Goal: Task Accomplishment & Management: Manage account settings

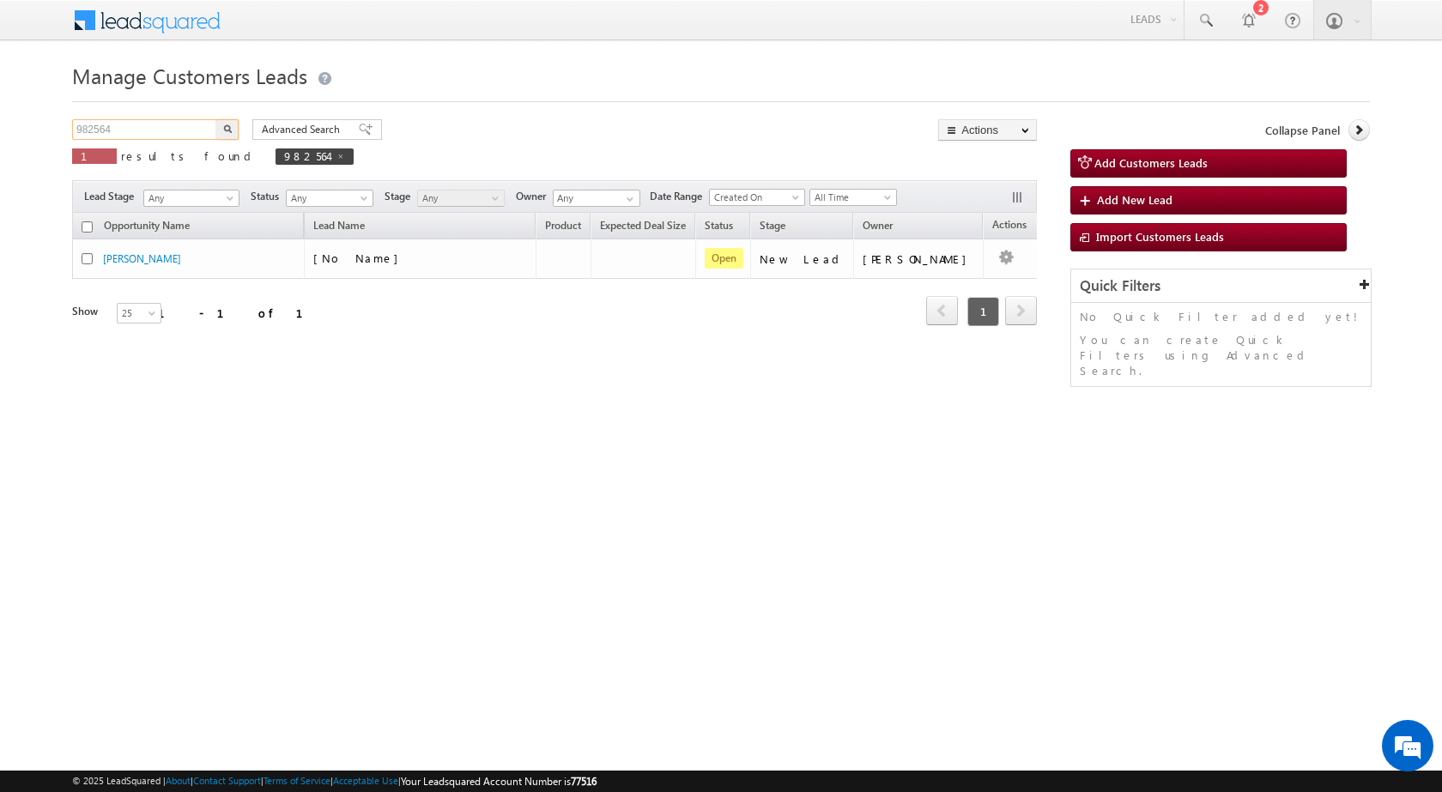
drag, startPoint x: 138, startPoint y: 130, endPoint x: 21, endPoint y: 129, distance: 116.8
click at [21, 129] on body "Menu [PERSON_NAME] sitar a7@ks erve." at bounding box center [721, 243] width 1442 height 487
paste input "5050"
type input "985050"
click at [229, 124] on img "button" at bounding box center [227, 128] width 9 height 9
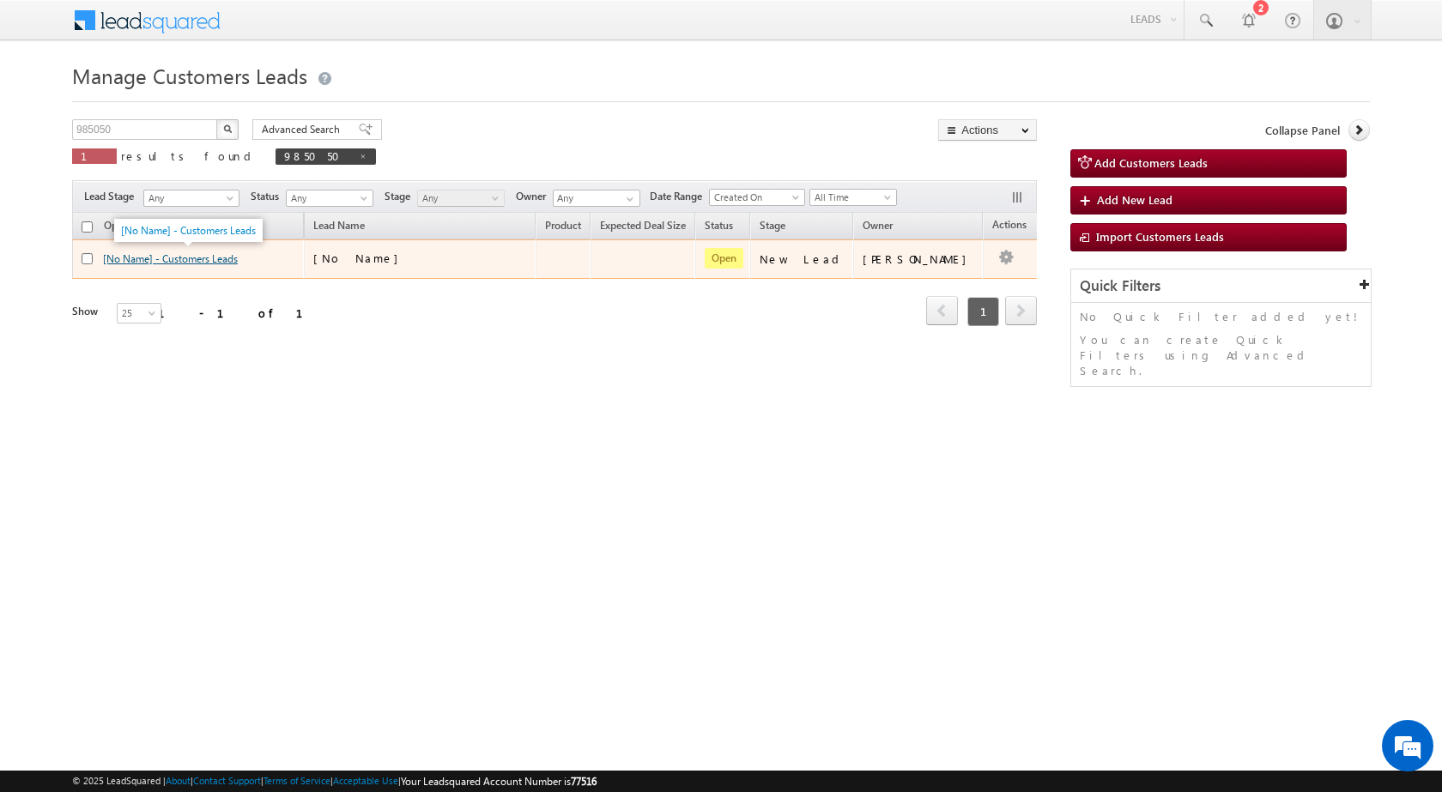
click at [125, 256] on link "[No Name] - Customers Leads" at bounding box center [170, 258] width 135 height 13
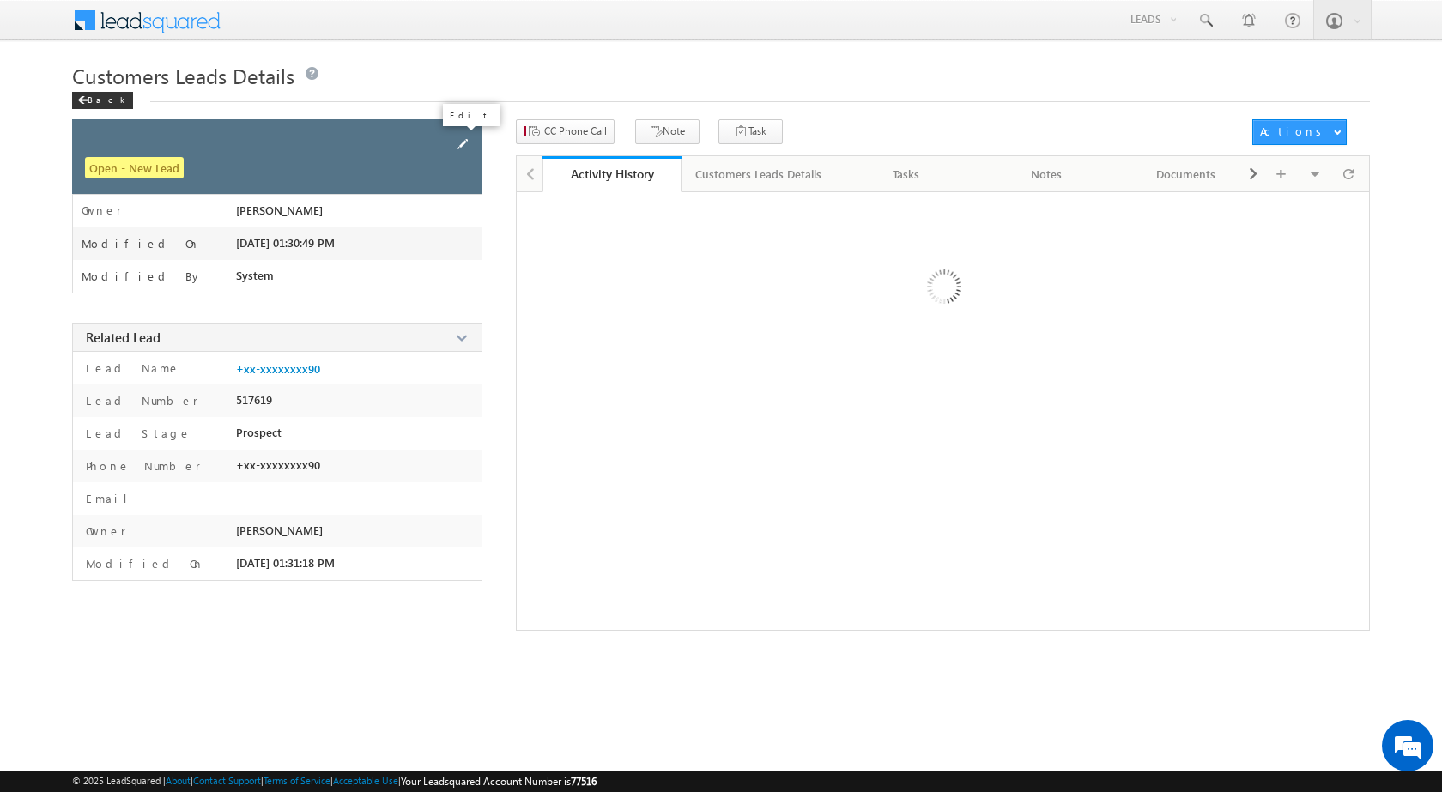
click at [460, 142] on span at bounding box center [462, 144] width 19 height 19
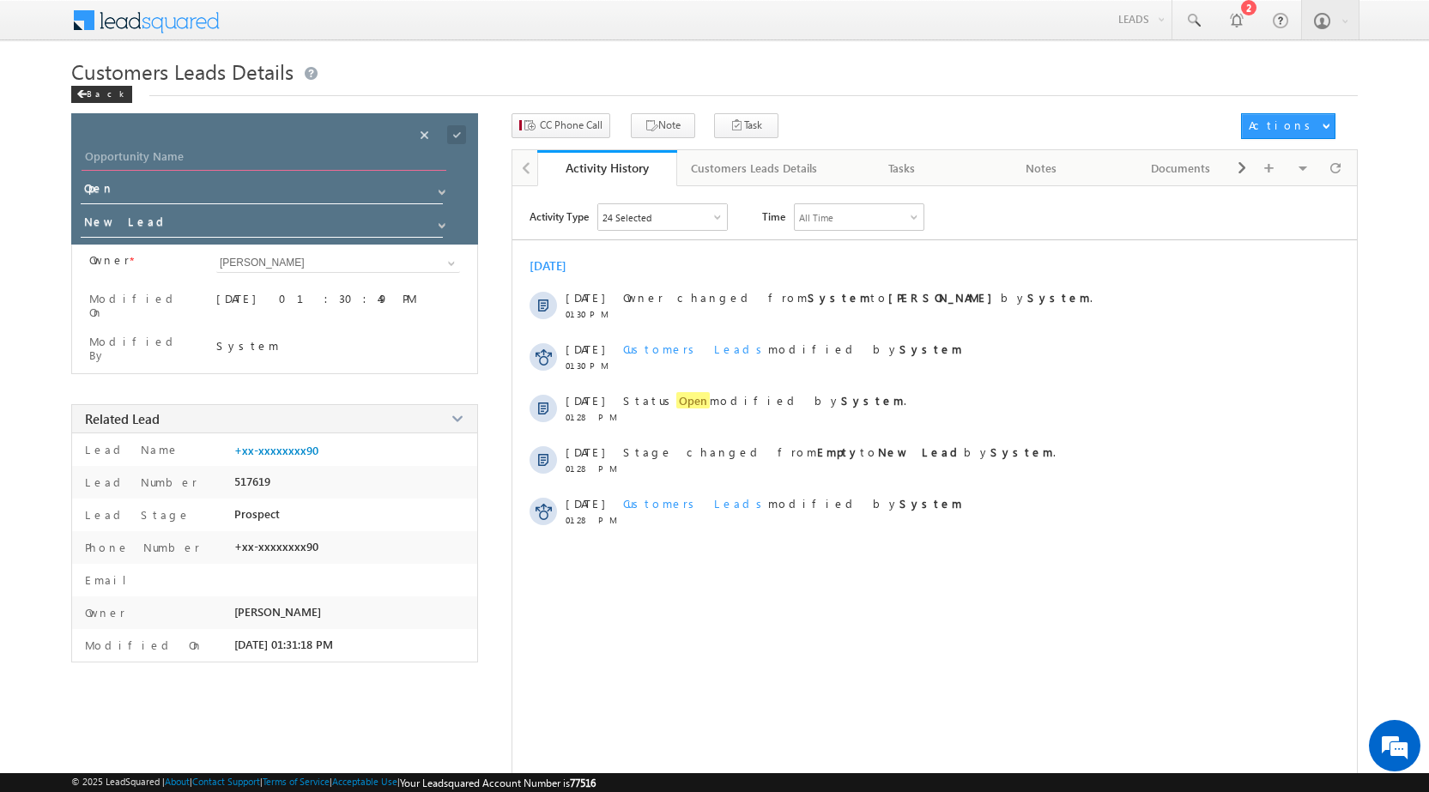
click at [272, 159] on input "Opportunity Name" at bounding box center [264, 159] width 365 height 24
type input "Mohit"
click at [436, 126] on div "Cancel" at bounding box center [457, 116] width 70 height 22
click at [448, 129] on span at bounding box center [456, 134] width 19 height 19
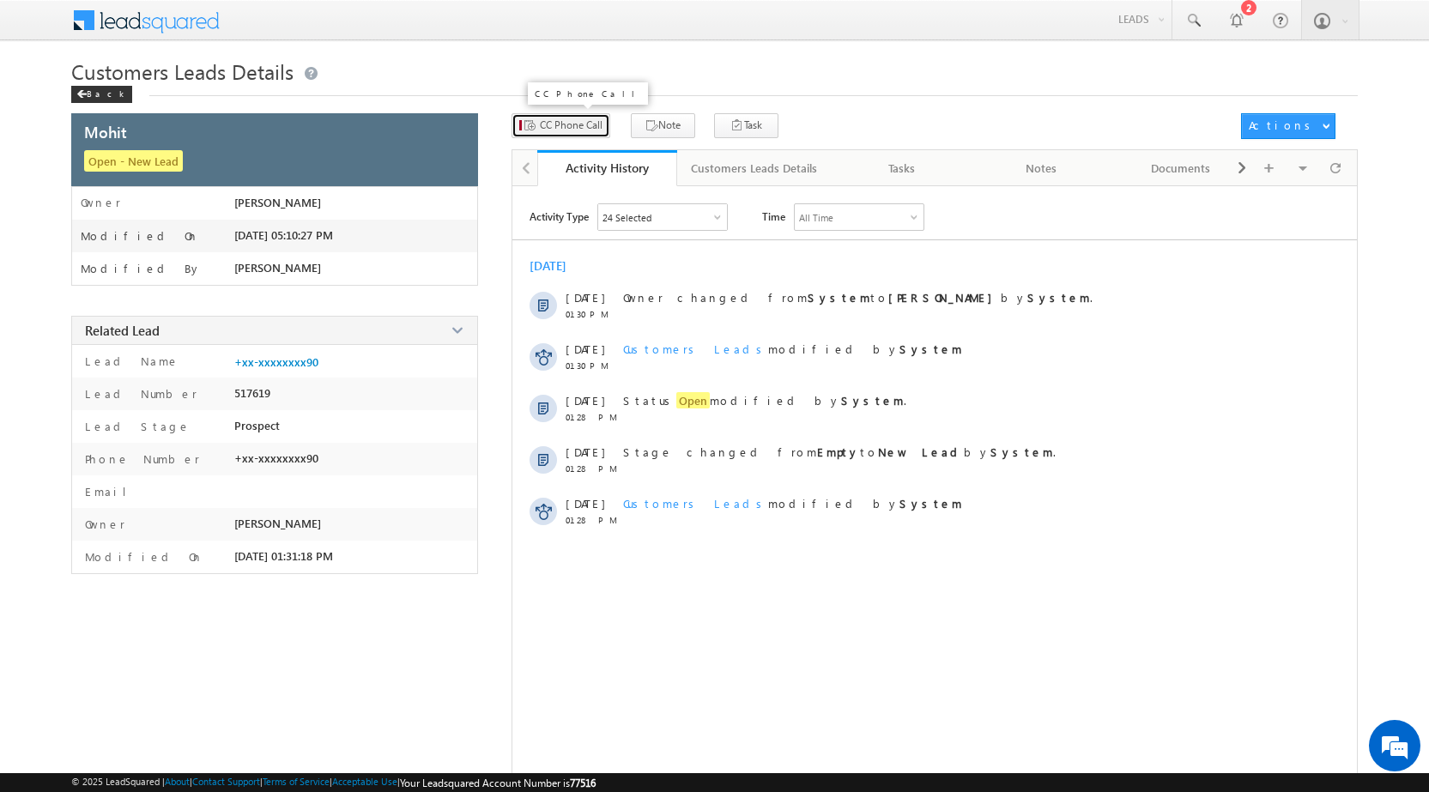
click at [561, 130] on span "CC Phone Call" at bounding box center [571, 125] width 63 height 15
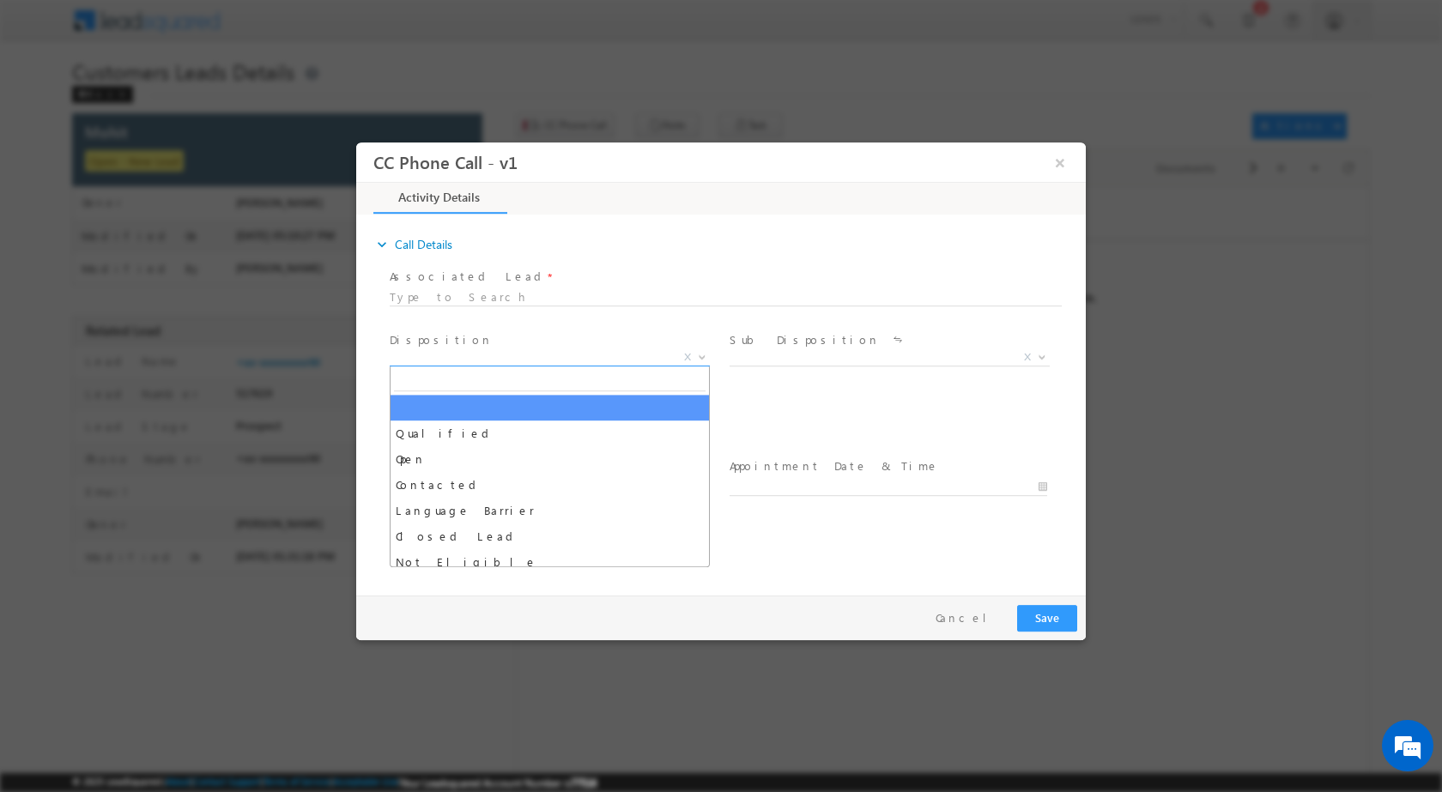
click at [703, 354] on b at bounding box center [702, 356] width 10 height 6
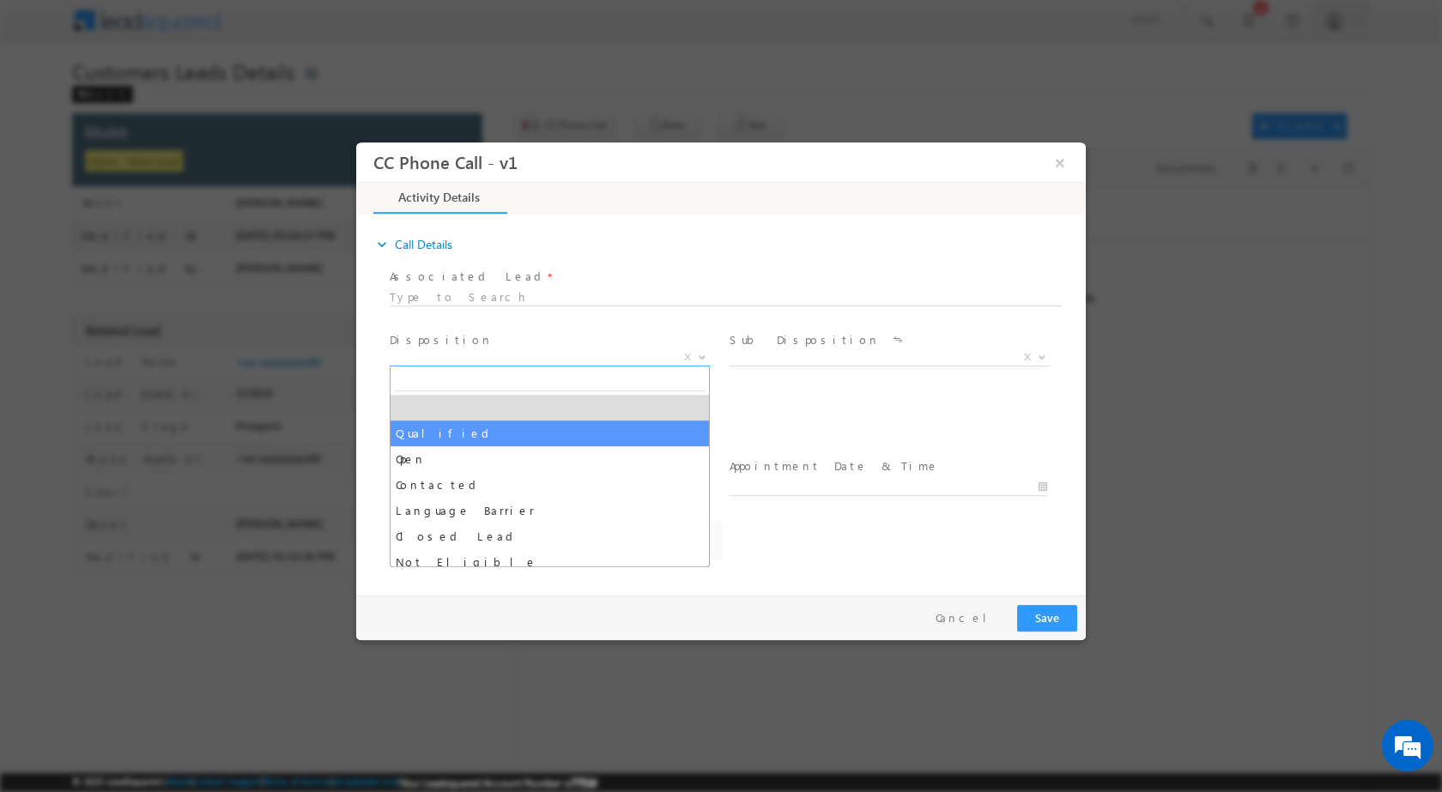
select select "Qualified"
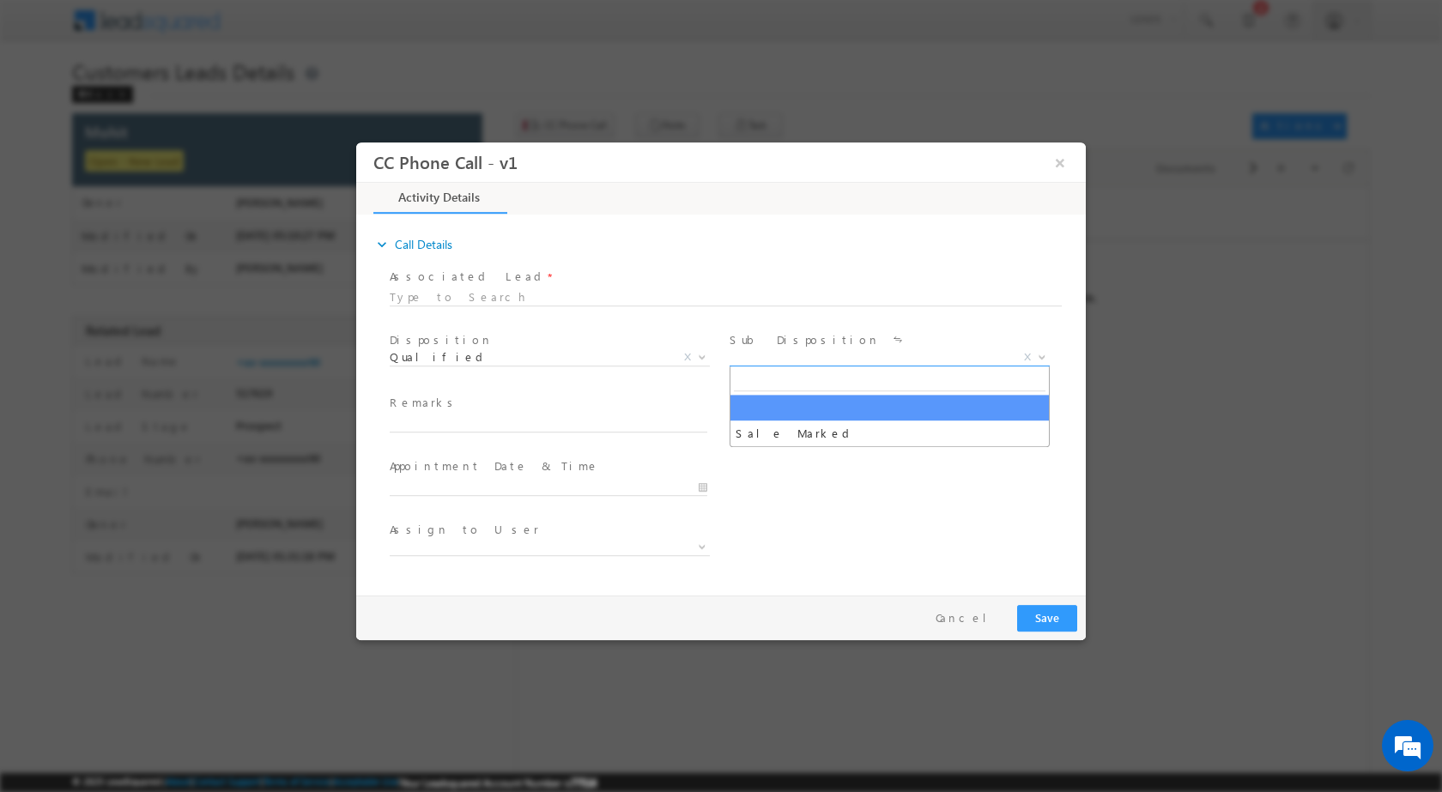
drag, startPoint x: 1036, startPoint y: 355, endPoint x: 1005, endPoint y: 367, distance: 32.9
click at [1036, 355] on span at bounding box center [1040, 356] width 17 height 22
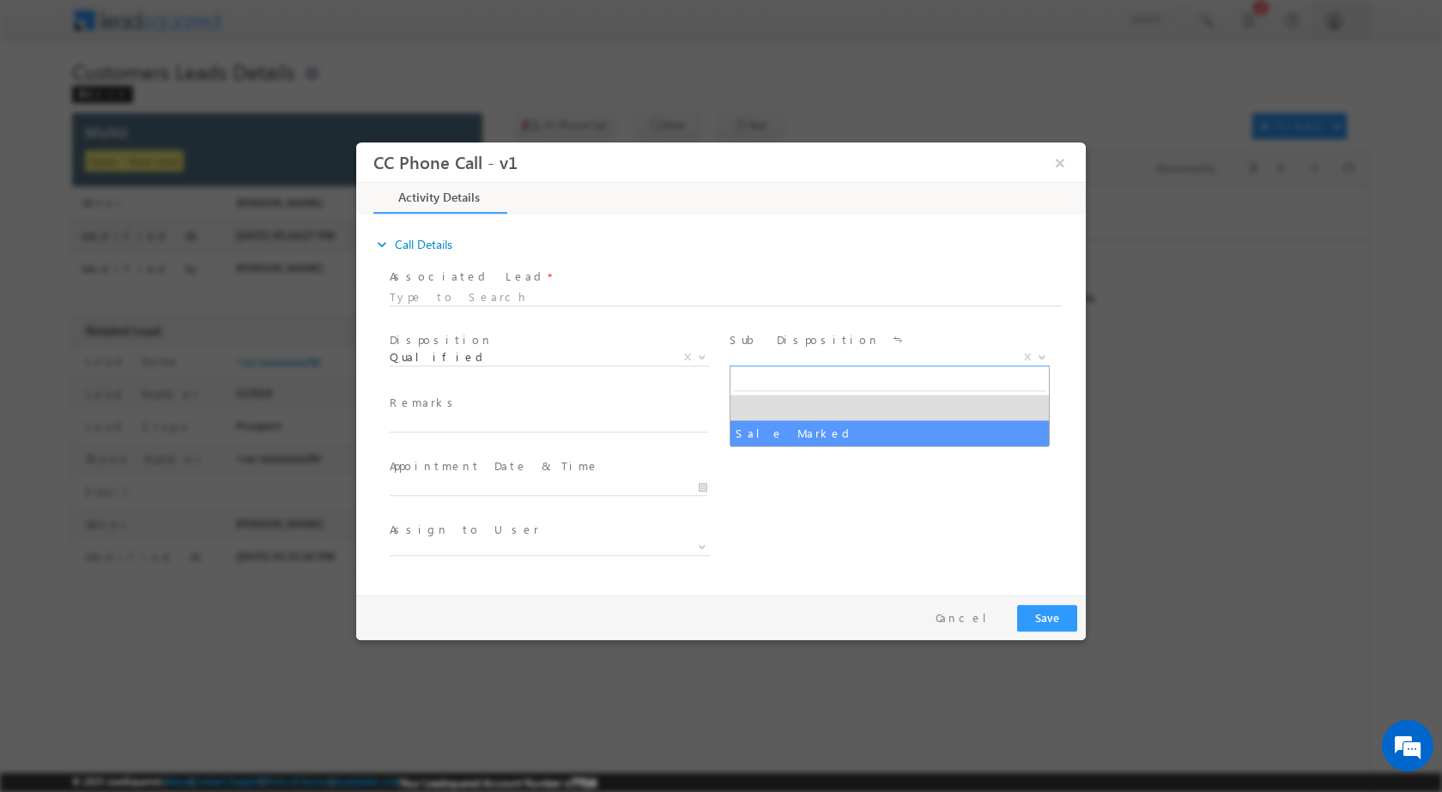
select select "Sale Marked"
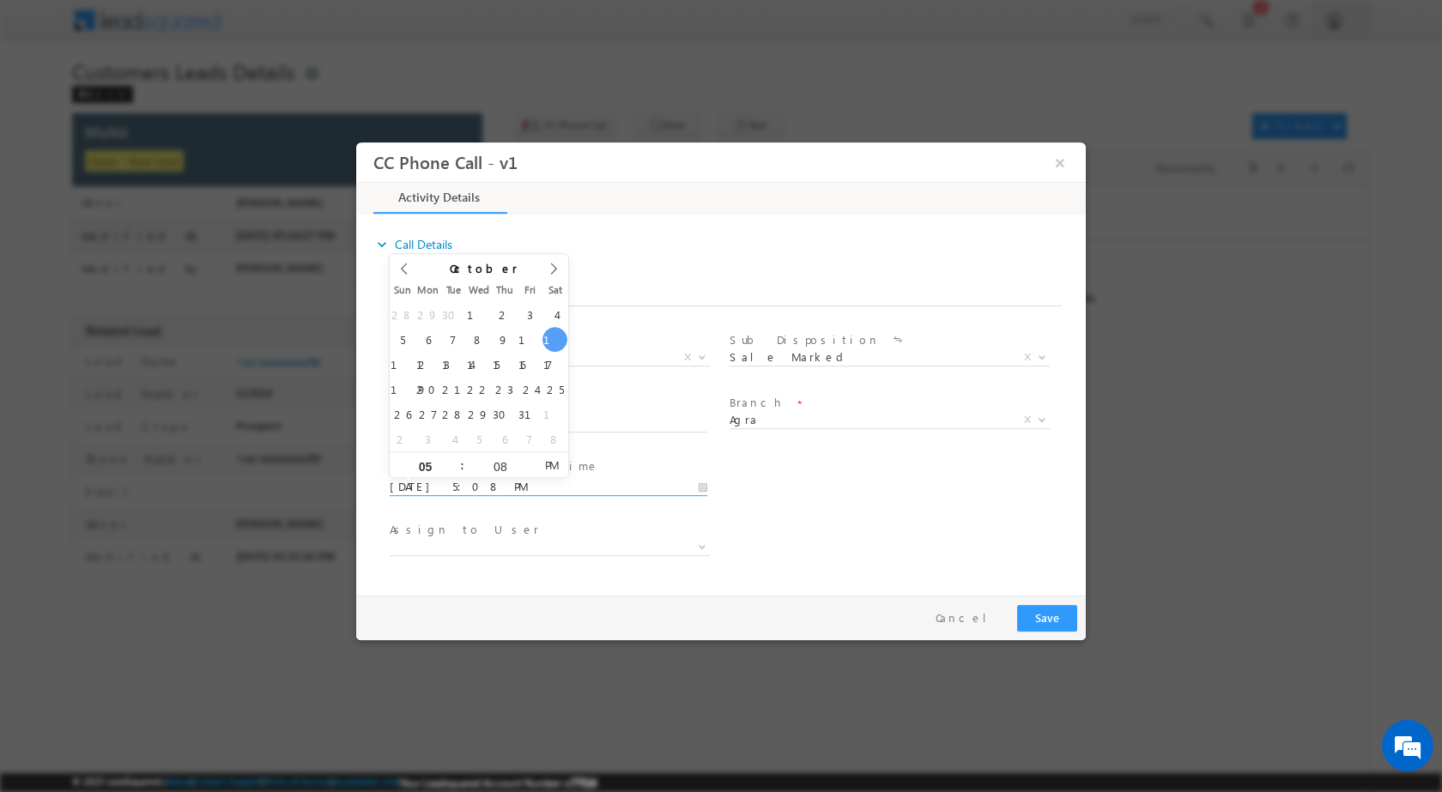
click at [704, 478] on input "10/11/2025 5:08 PM" at bounding box center [549, 486] width 318 height 17
type input "10/13/2025 5:08 PM"
type input "11"
type input "10/13/2025 11:08 PM"
click at [498, 464] on input "08" at bounding box center [499, 465] width 71 height 11
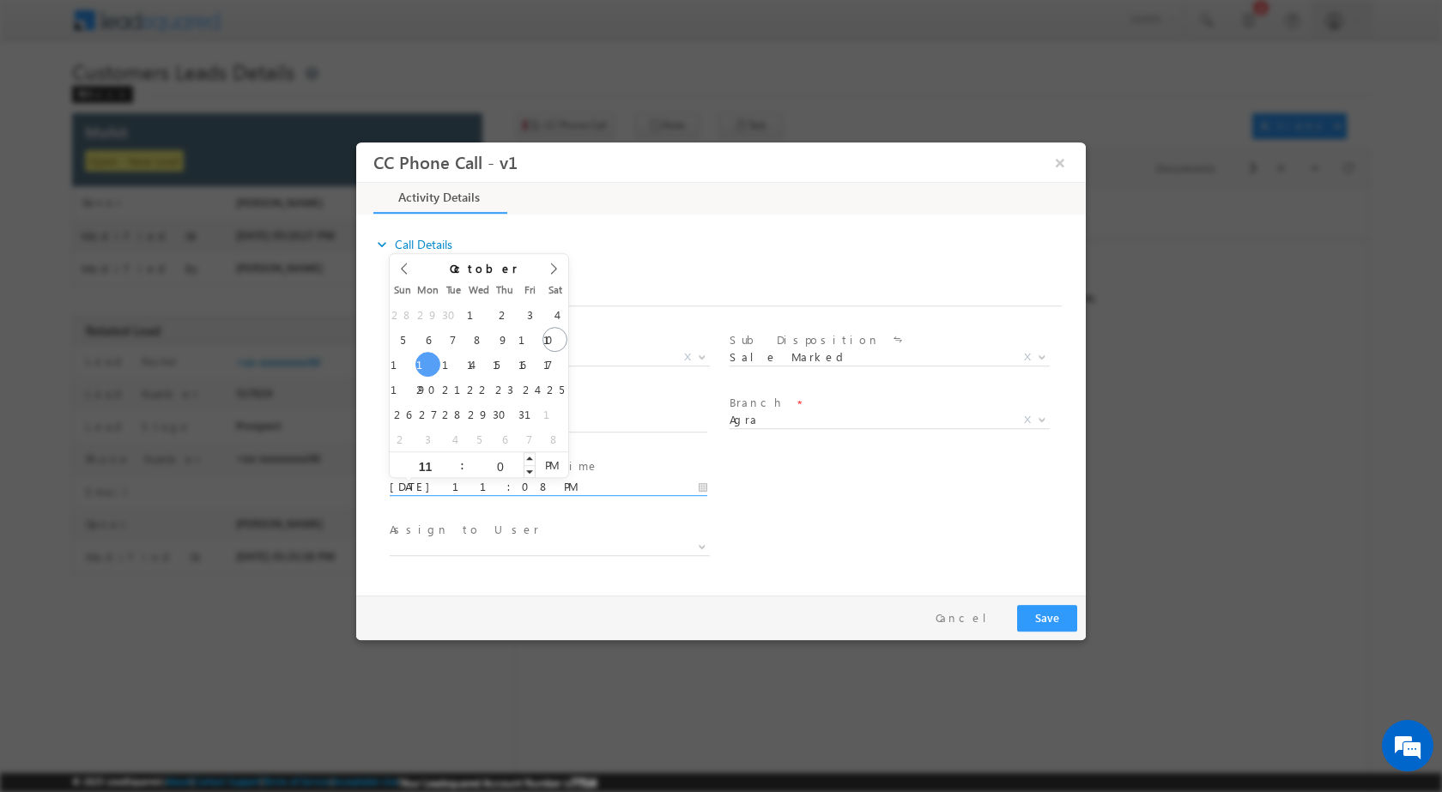
type input "00"
type input "10/13/2025 11:00 AM"
click at [554, 466] on span "PM" at bounding box center [552, 465] width 32 height 26
click at [833, 489] on div "User Branch * Appointment Date & Time * 10/13/2025 11:00 AM" at bounding box center [736, 485] width 700 height 64
click at [699, 543] on b at bounding box center [702, 546] width 10 height 6
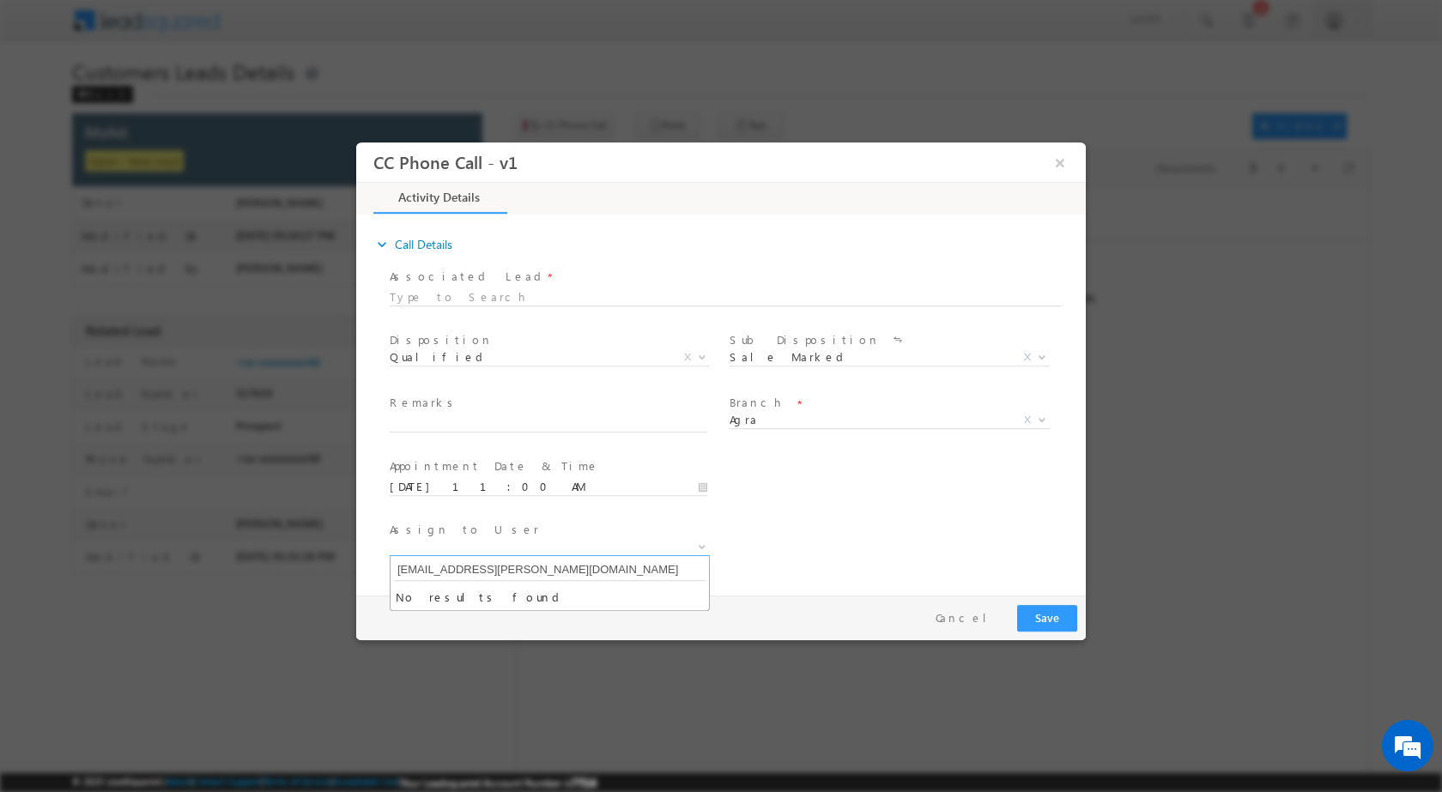
type input "praveen.bhati@sgrlimited.in"
click at [515, 417] on input "text" at bounding box center [549, 423] width 318 height 17
paste input "11/10-Customer Name is Mohit Customer age is 39 yrs Loan type is Plot Purchase …"
type input "11/10-Customer Name is Mohit Customer age is 39 yrs Loan type is Plot Purchase …"
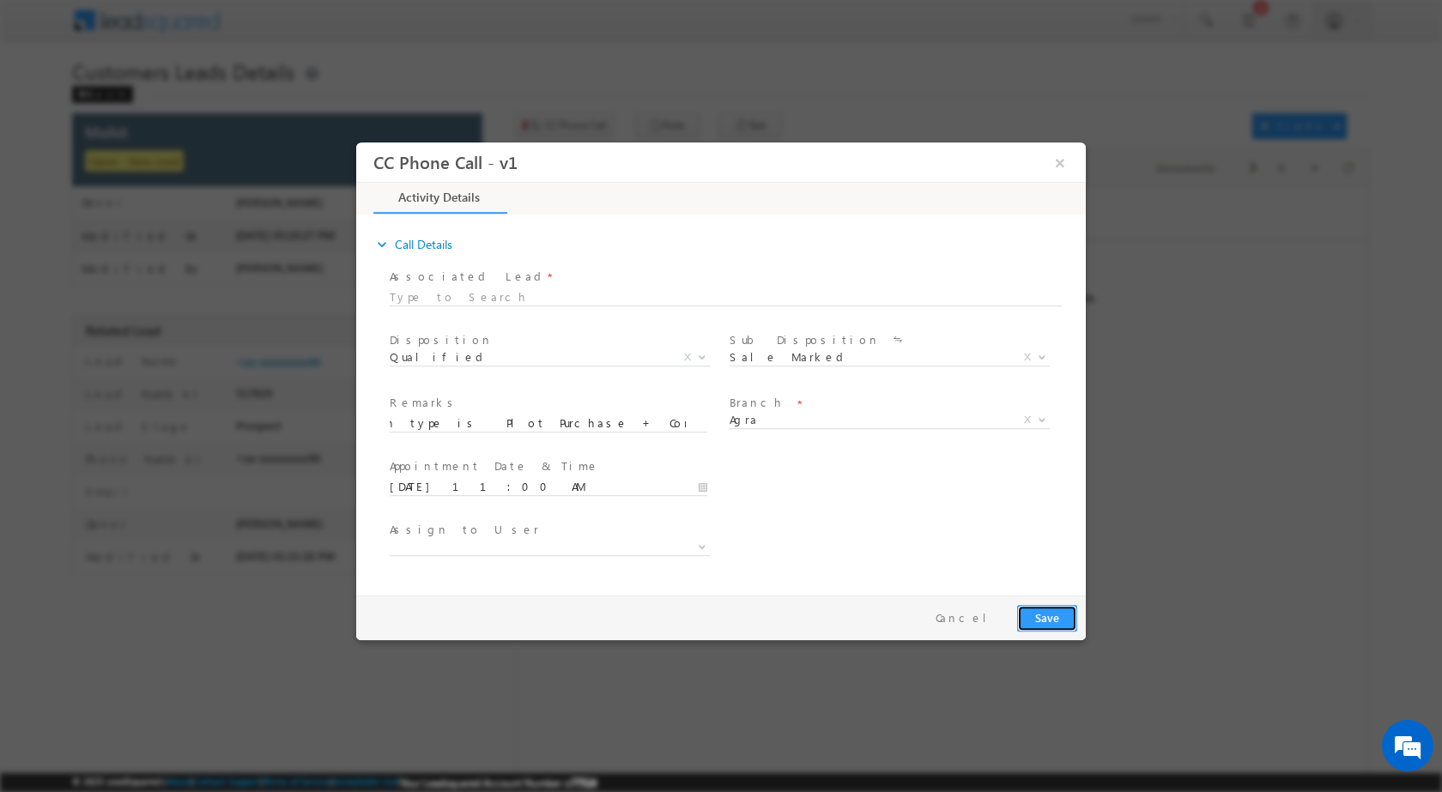
click at [1047, 615] on button "Save" at bounding box center [1047, 617] width 60 height 27
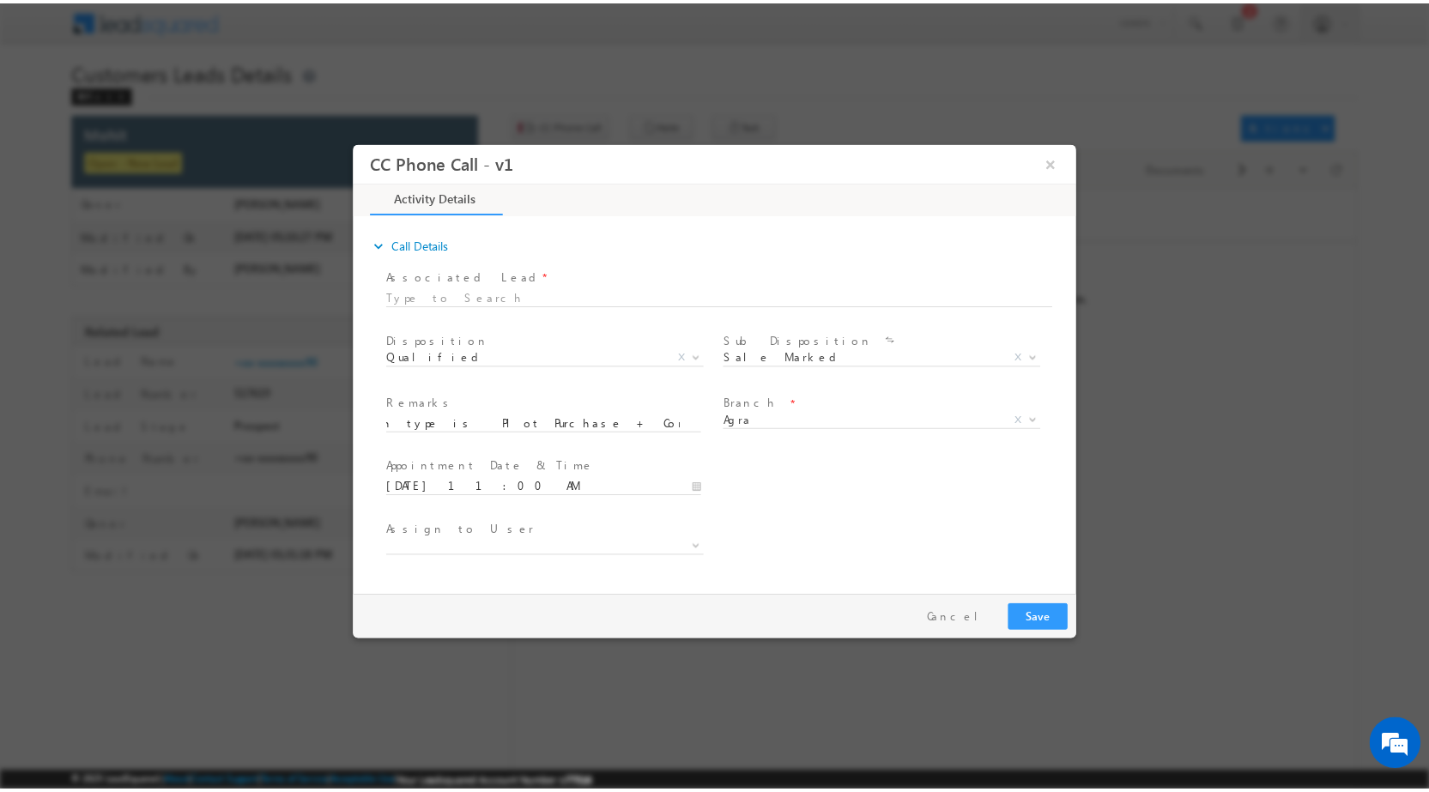
scroll to position [0, 0]
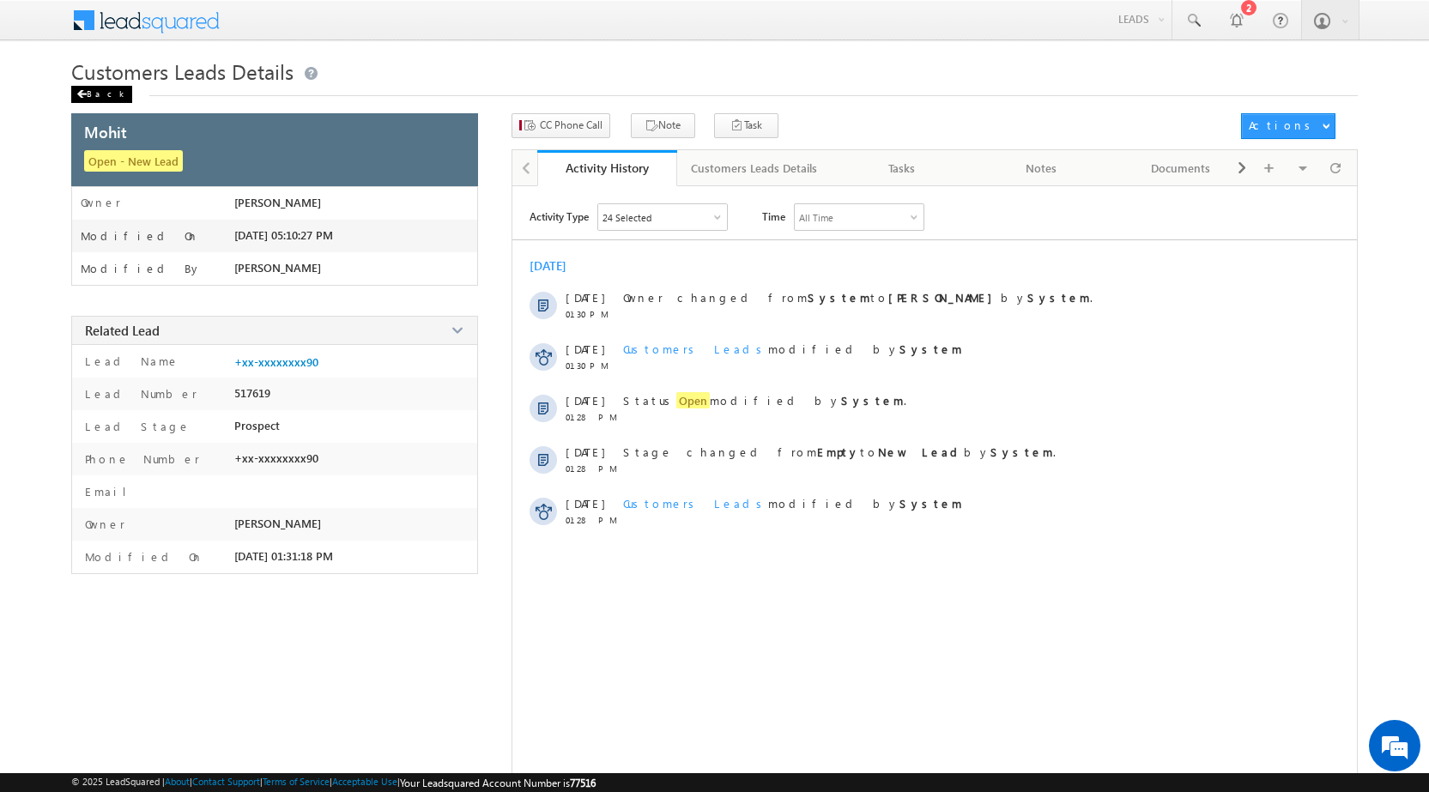
click at [76, 93] on div "Back" at bounding box center [101, 94] width 61 height 17
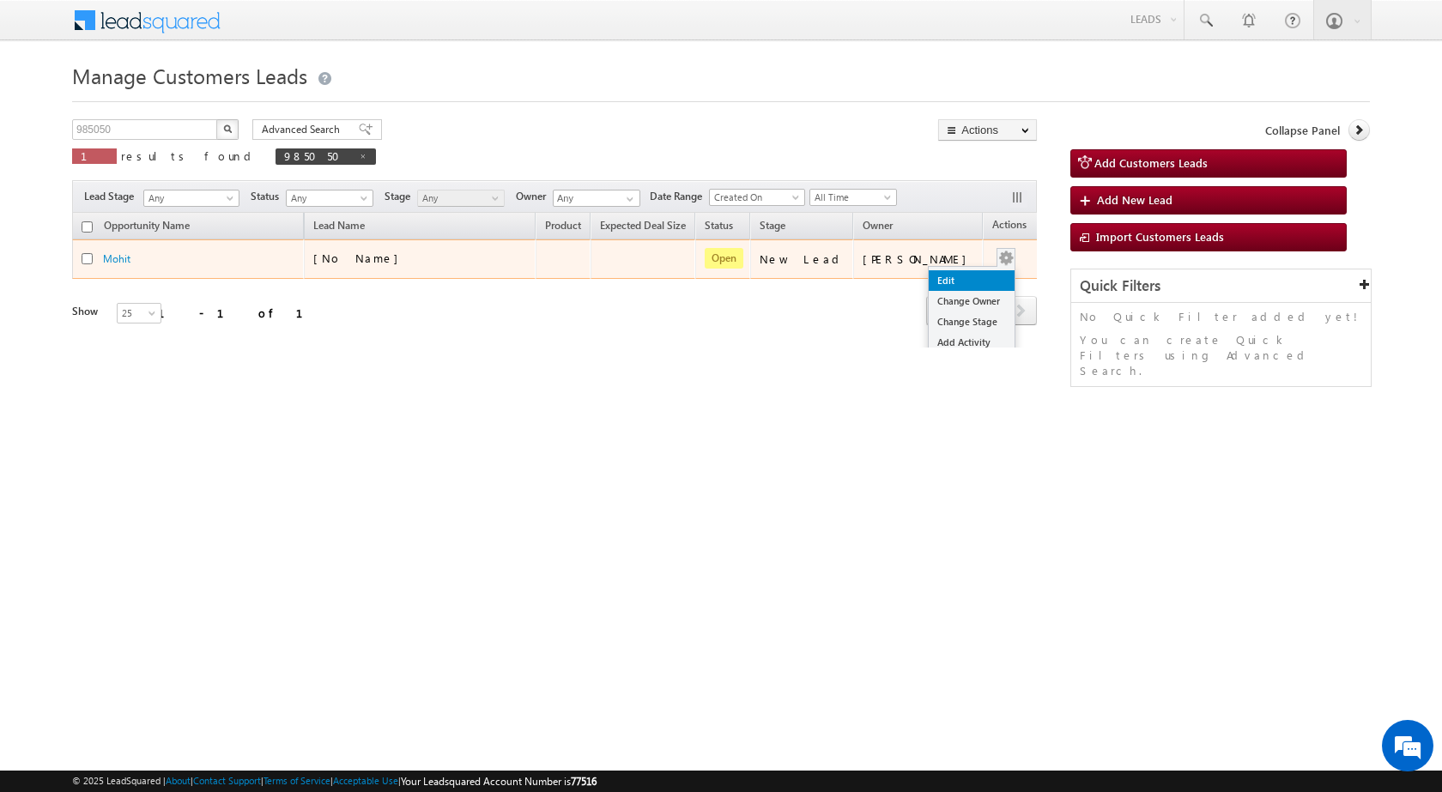
click at [942, 272] on link "Edit" at bounding box center [972, 280] width 86 height 21
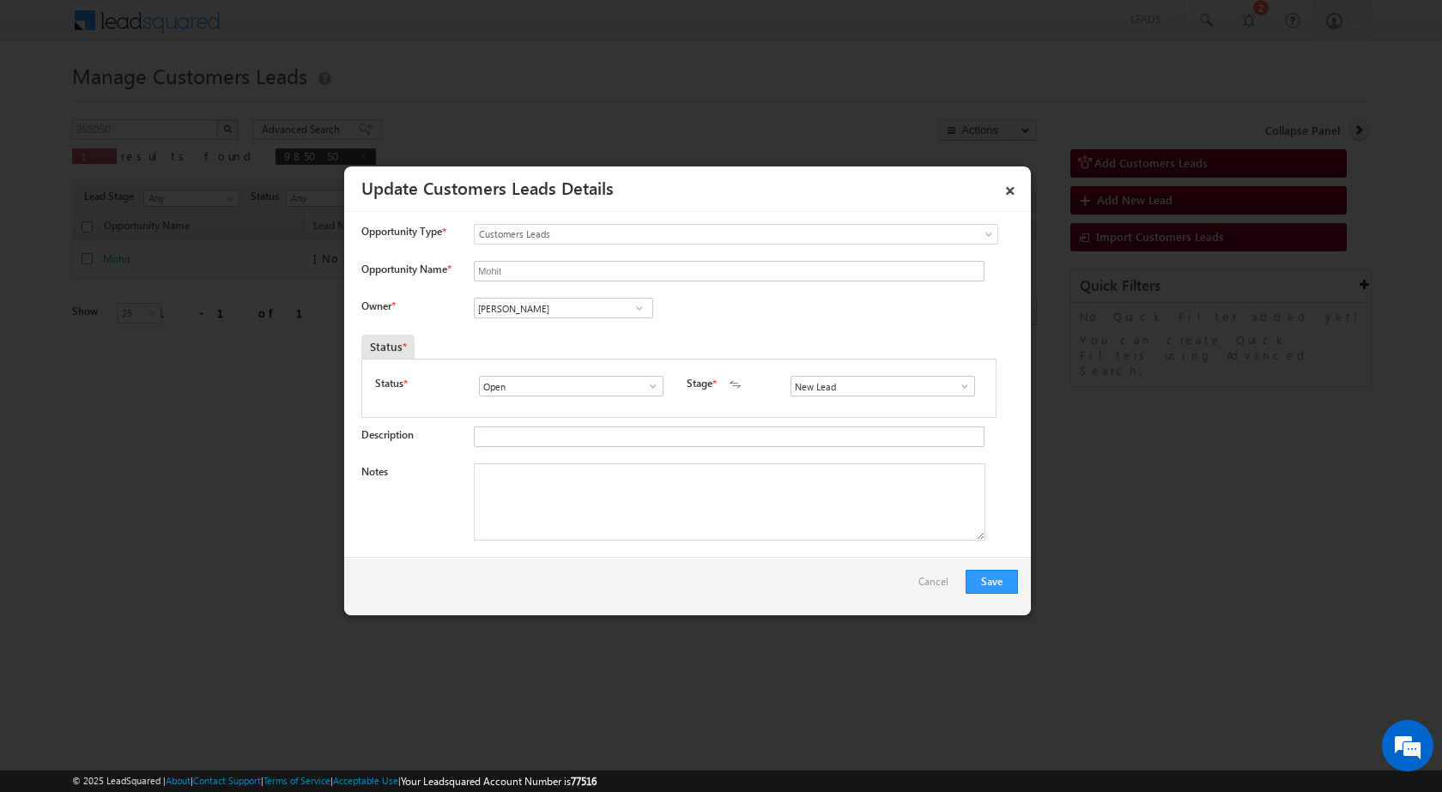
click at [634, 311] on span at bounding box center [639, 308] width 17 height 14
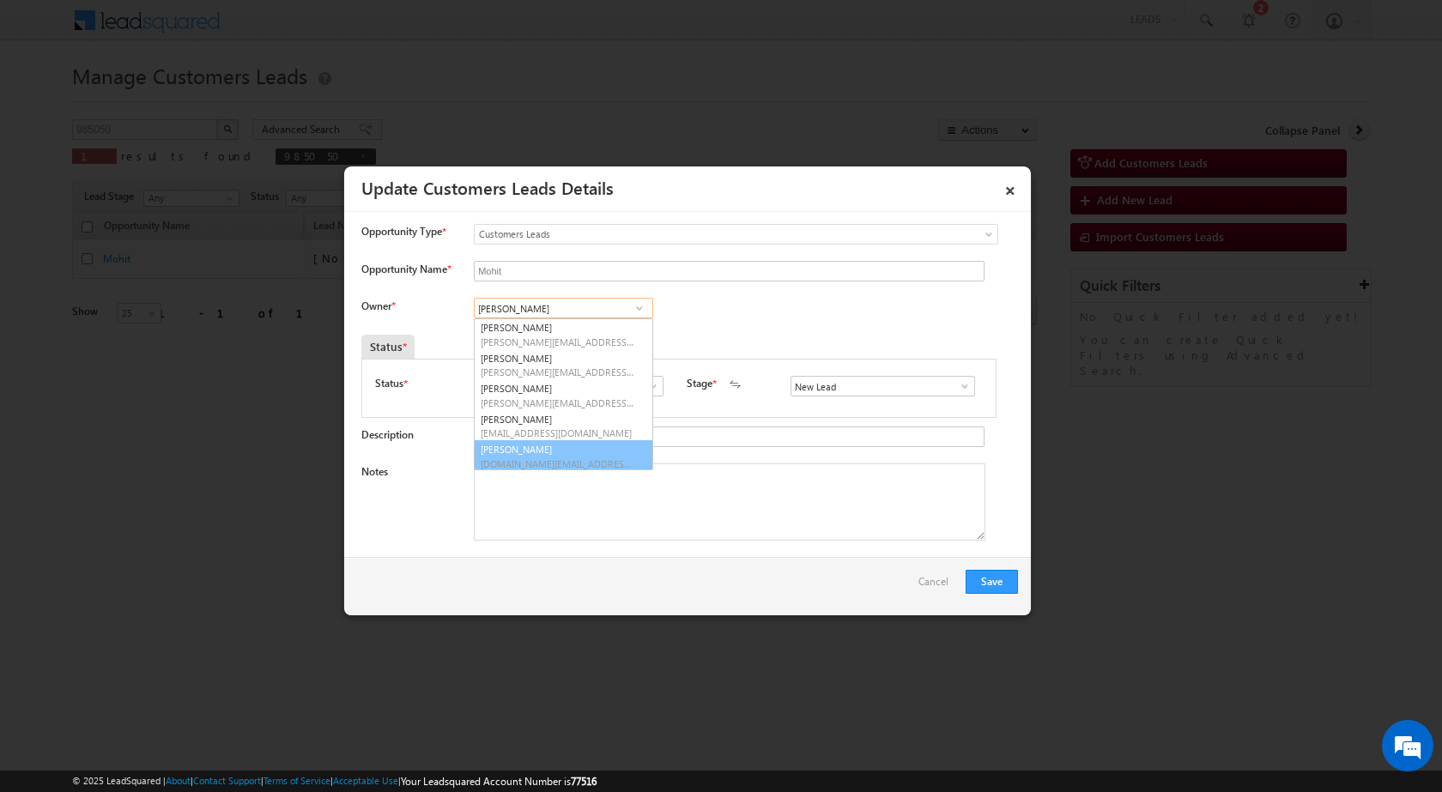
scroll to position [4, 0]
click at [662, 490] on textarea "Notes" at bounding box center [730, 502] width 512 height 77
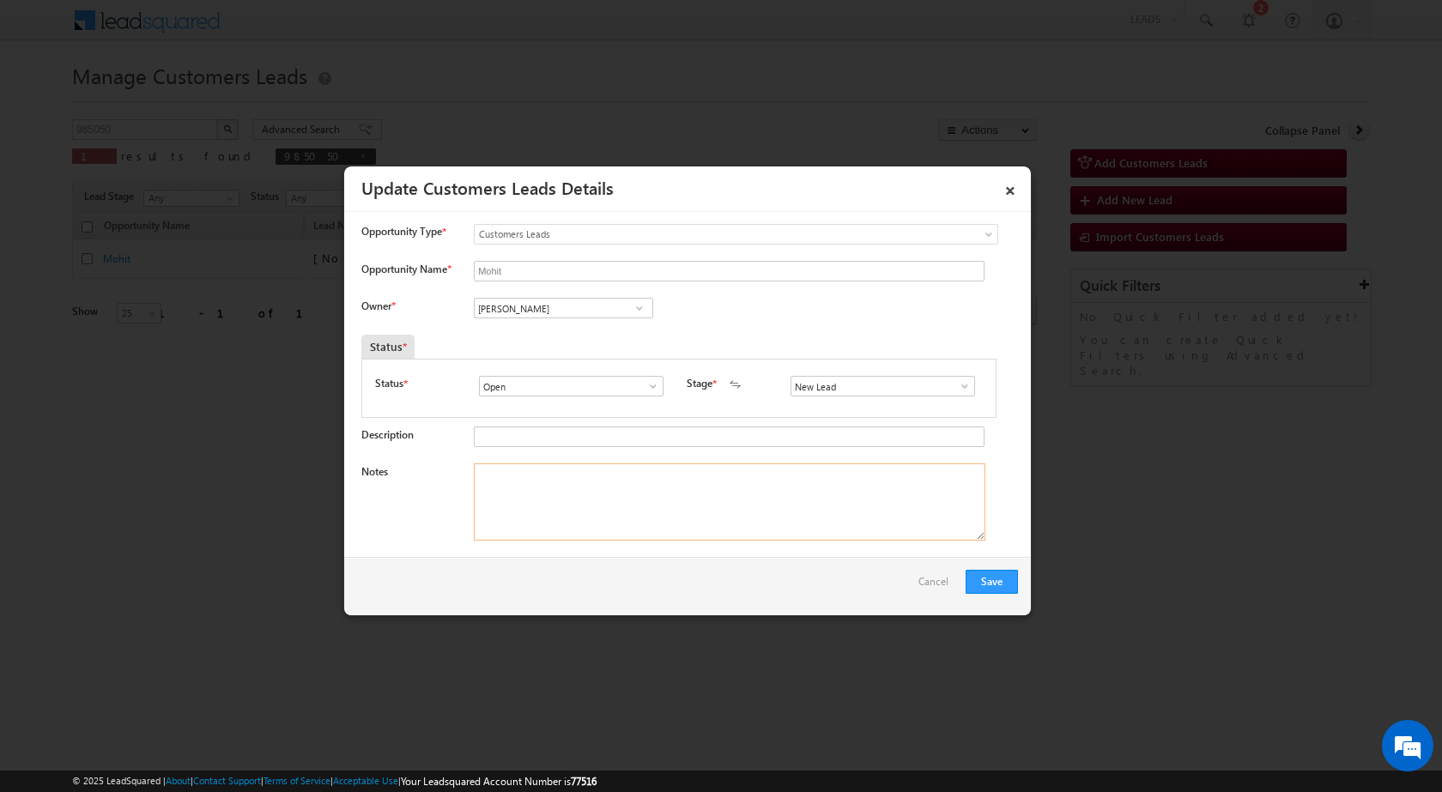
paste textarea "MOJIB QURESHI"
type textarea "MOJIB QURESHI"
click at [640, 312] on span at bounding box center [639, 308] width 17 height 14
paste input "praveen.bhati@sgrlimited.in"
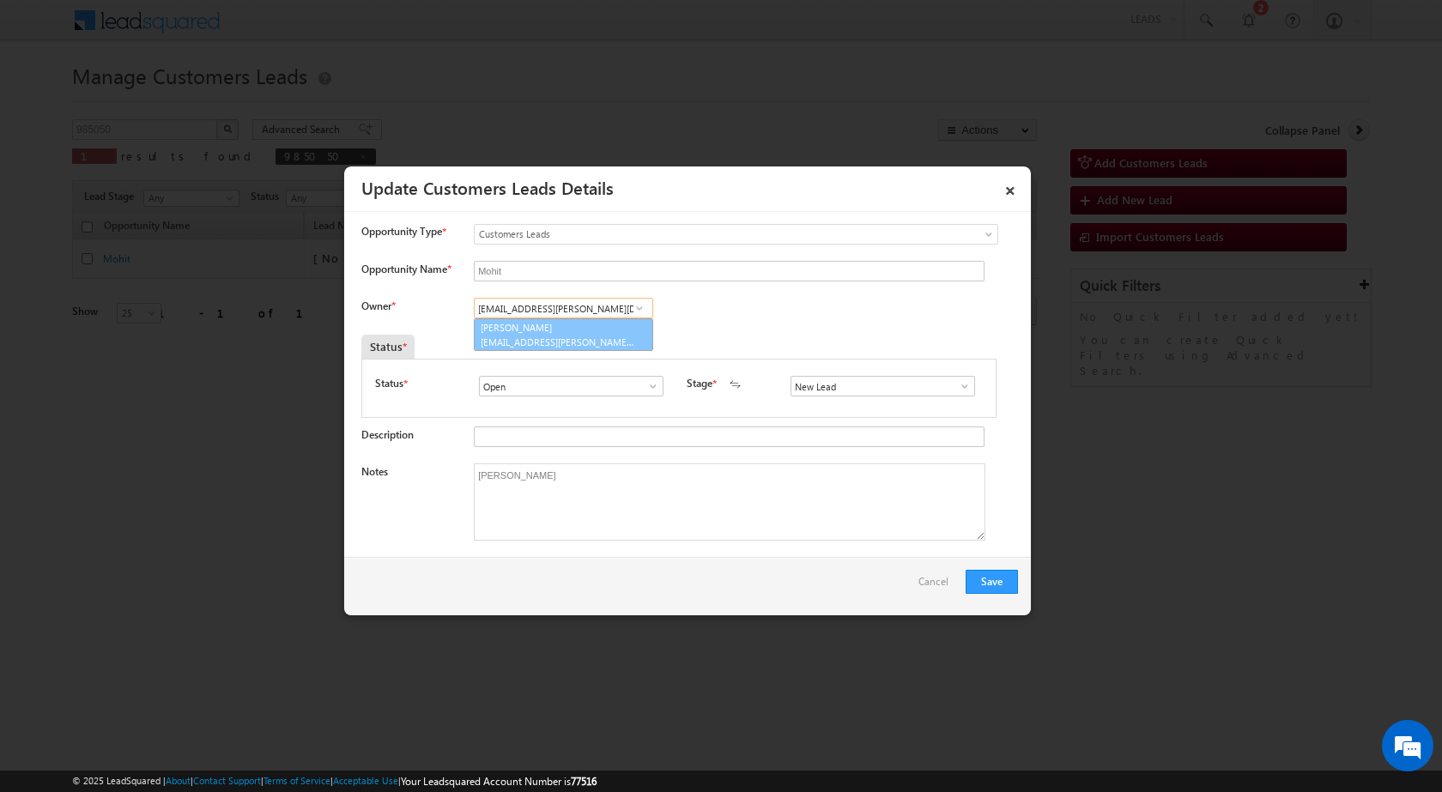
click at [536, 333] on link "Praveen Bhati praveen.bhati@sgrlimited.in" at bounding box center [563, 334] width 179 height 33
type input "Praveen Bhati"
click at [616, 496] on textarea "MOJIB QURESHI" at bounding box center [730, 502] width 512 height 77
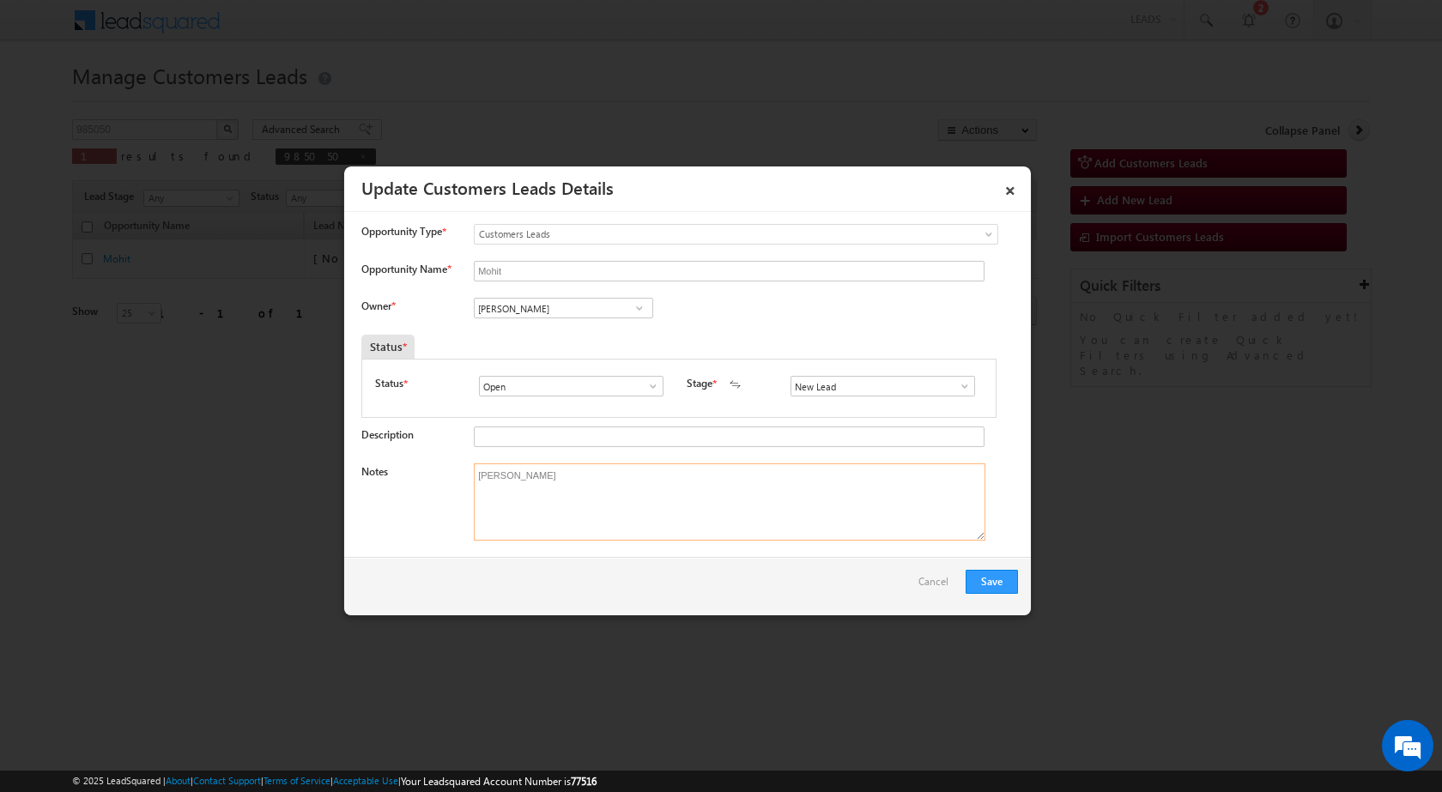
paste textarea "11/10-Customer Name is Mohit Customer age is 39 yrs Loan type is Plot Purchase …"
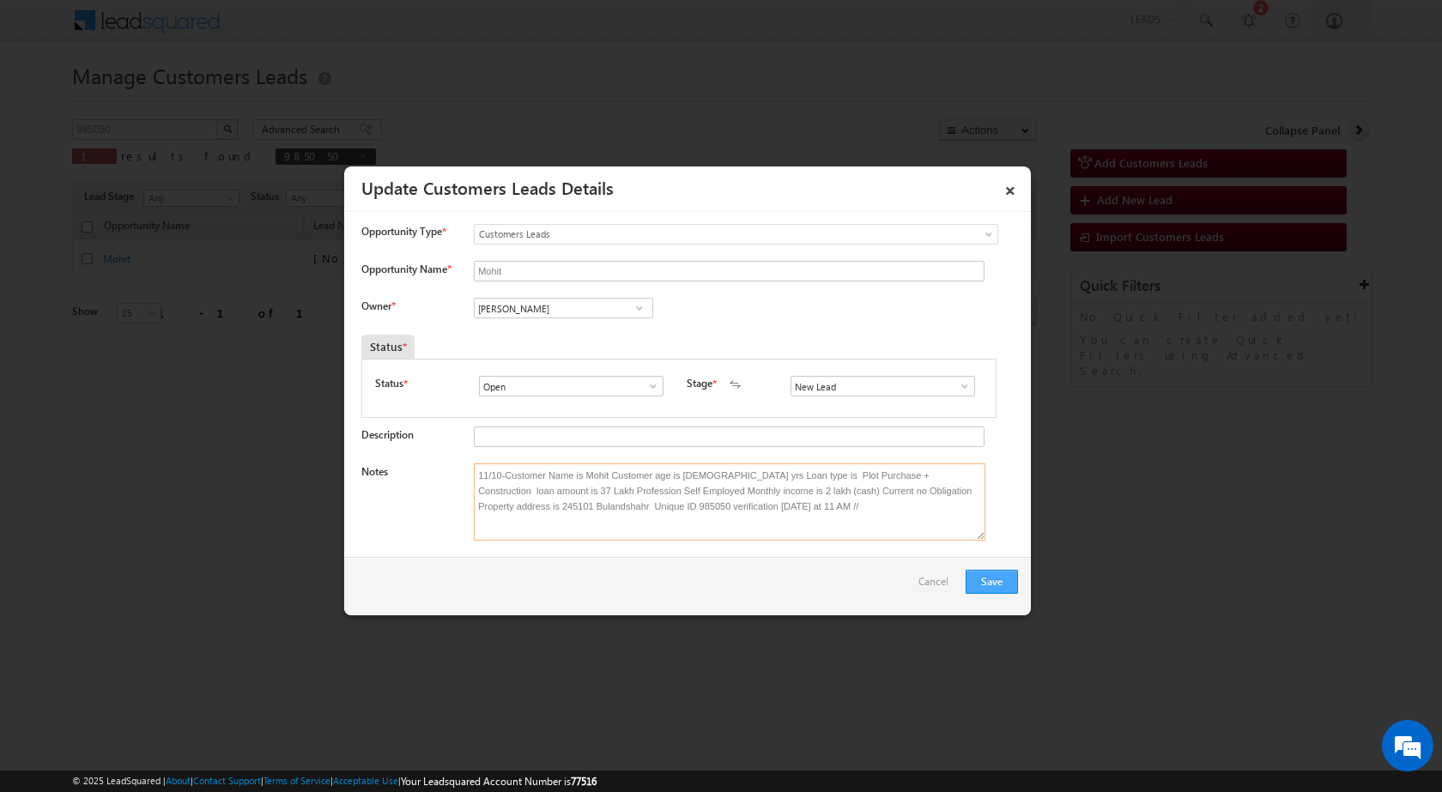
type textarea "11/10-Customer Name is Mohit Customer age is 39 yrs Loan type is Plot Purchase …"
click at [980, 583] on button "Save" at bounding box center [992, 582] width 52 height 24
